Goal: Task Accomplishment & Management: Manage account settings

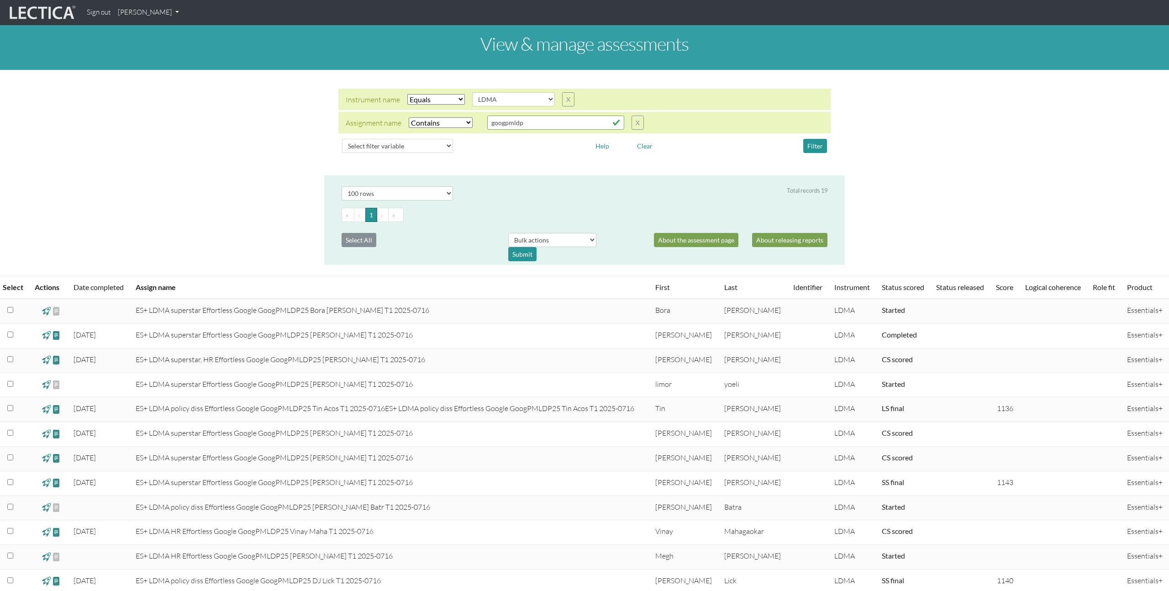
select select "LDMA"
select select "icontains"
select select "100"
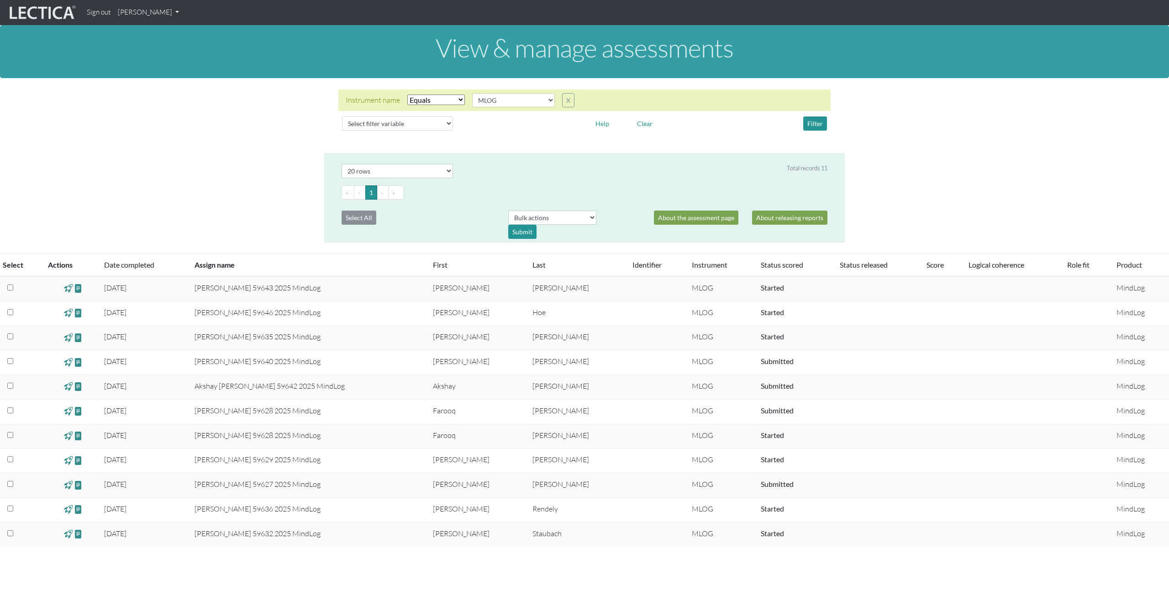
select select "MLOG"
select select "20"
click at [130, 11] on link "[PERSON_NAME]" at bounding box center [148, 13] width 68 height 18
click at [163, 56] on link "Manage assignments" at bounding box center [165, 54] width 82 height 11
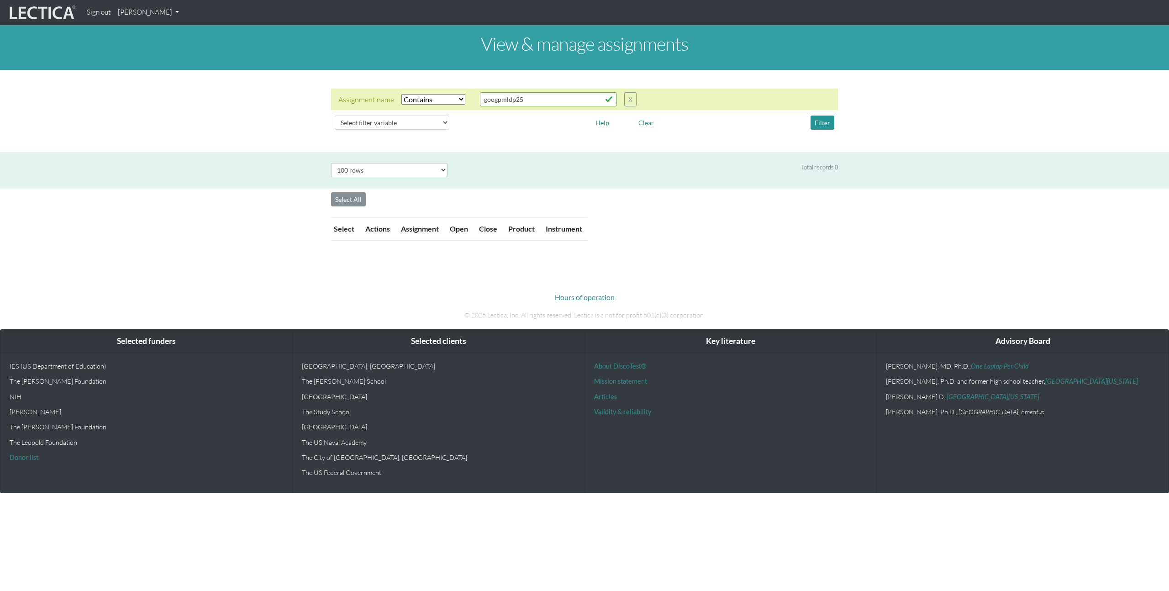
select select "icontains"
select select "100"
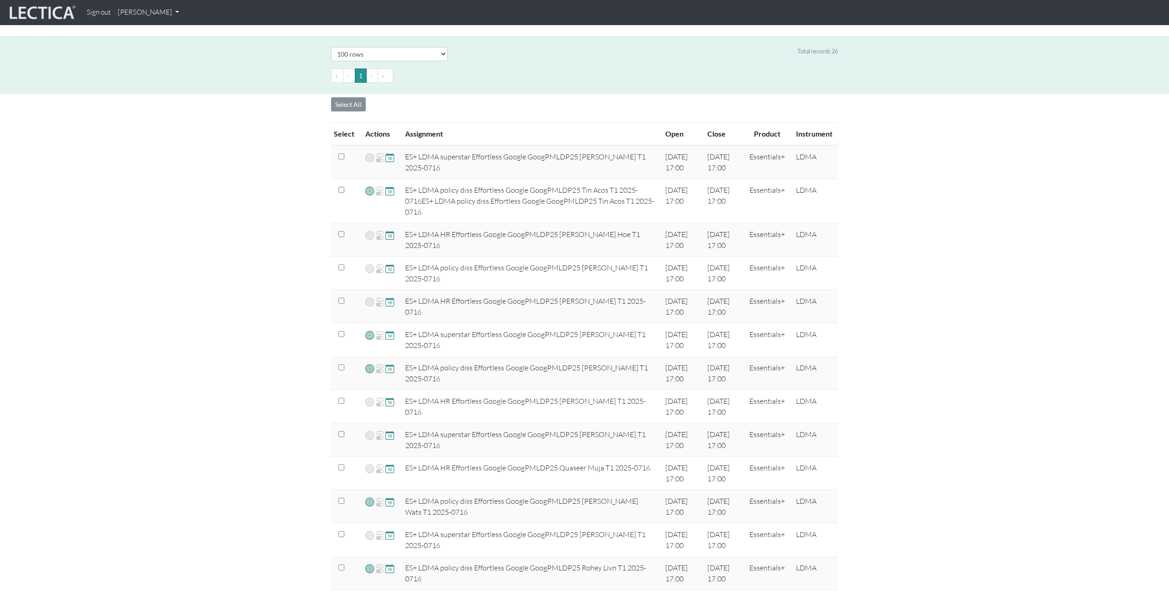
scroll to position [117, 0]
click at [874, 402] on div "View & manage assignments Assignment name Select filter Equals Does not equal C…" at bounding box center [584, 468] width 1169 height 1121
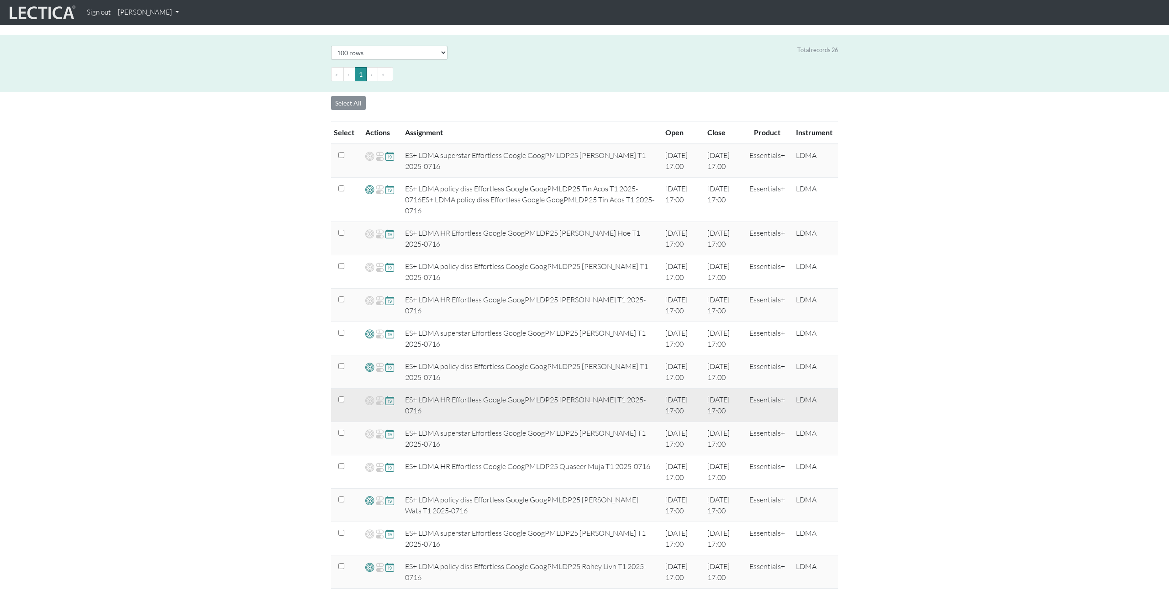
click at [388, 402] on span at bounding box center [389, 400] width 9 height 10
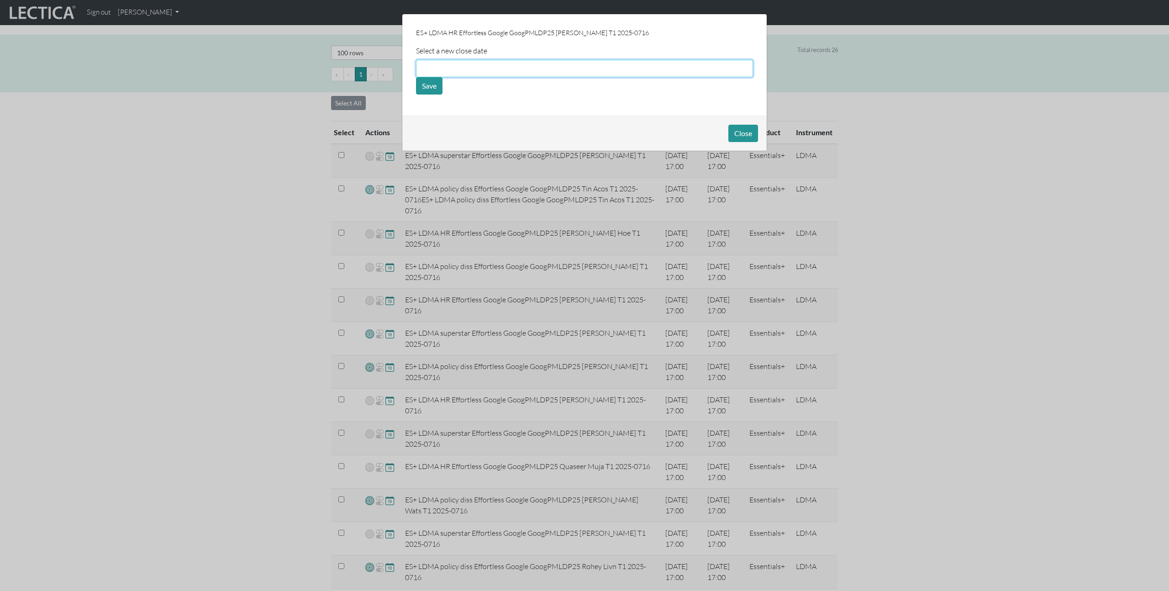
click at [464, 68] on input "text" at bounding box center [584, 68] width 337 height 17
click at [523, 124] on td "15" at bounding box center [528, 126] width 20 height 10
type input "[DATE]"
click at [428, 89] on button "Save" at bounding box center [429, 85] width 26 height 17
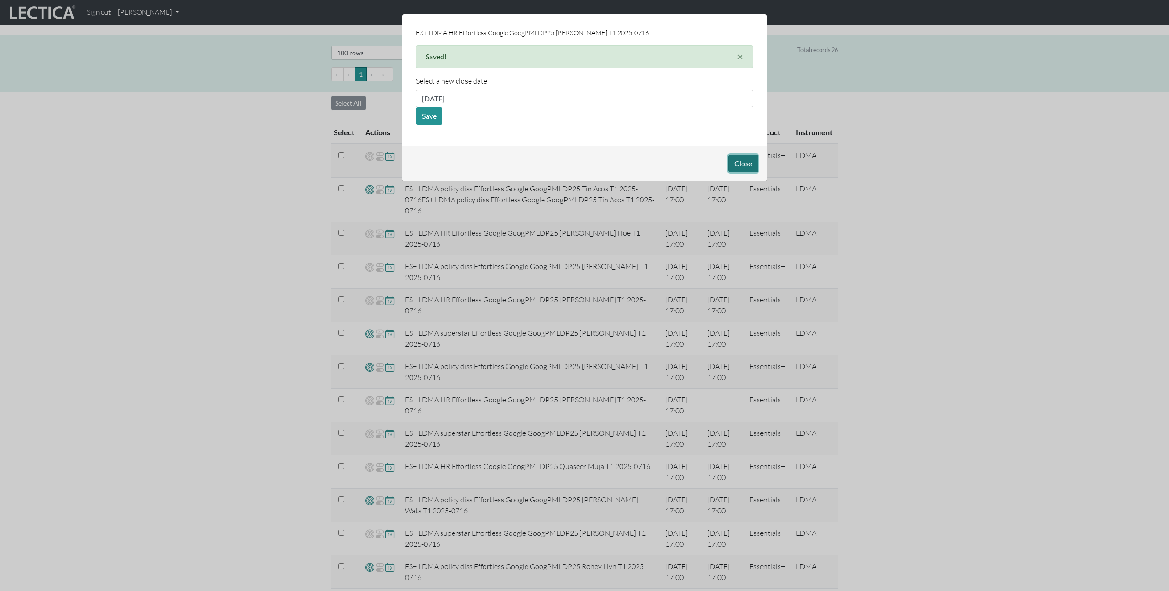
click at [740, 160] on button "Close" at bounding box center [743, 163] width 30 height 17
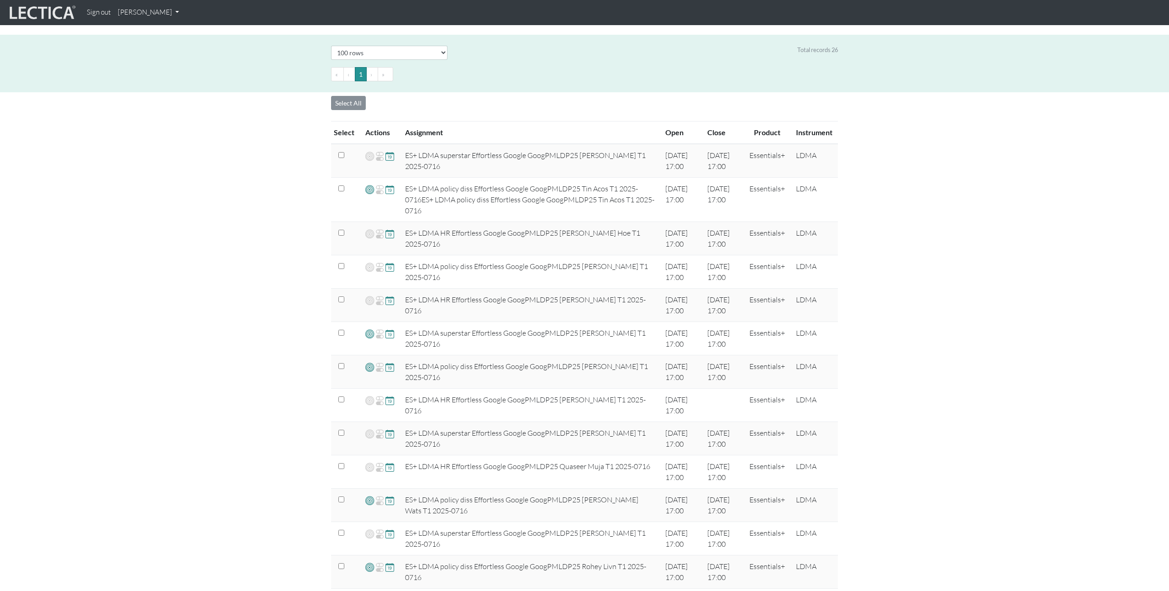
click at [939, 325] on div "View & manage assignments Assignment name Select filter Equals Does not equal C…" at bounding box center [584, 468] width 1169 height 1121
